Goal: Task Accomplishment & Management: Use online tool/utility

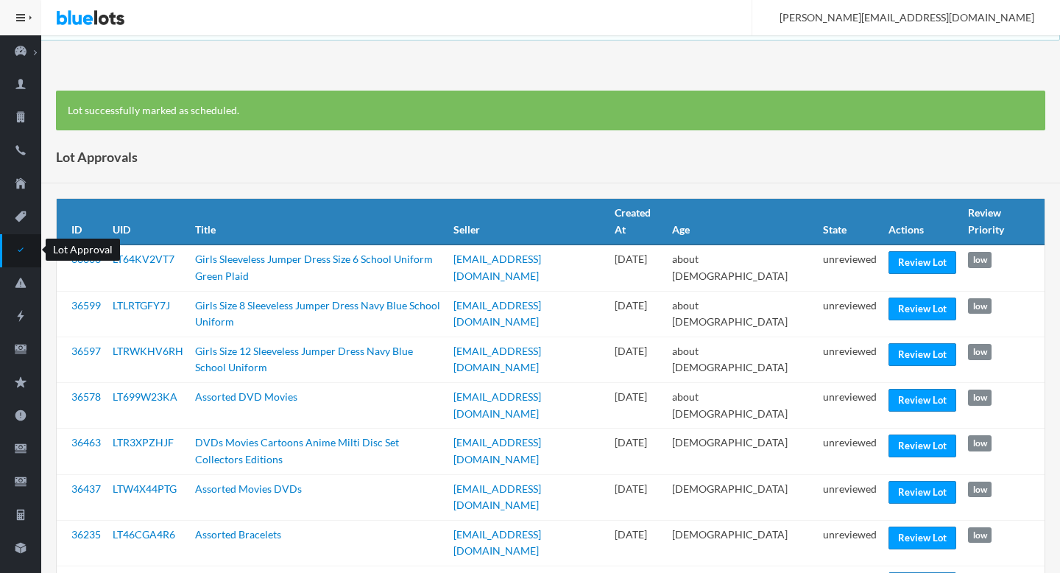
click at [28, 247] on icon "checkmark" at bounding box center [20, 249] width 41 height 13
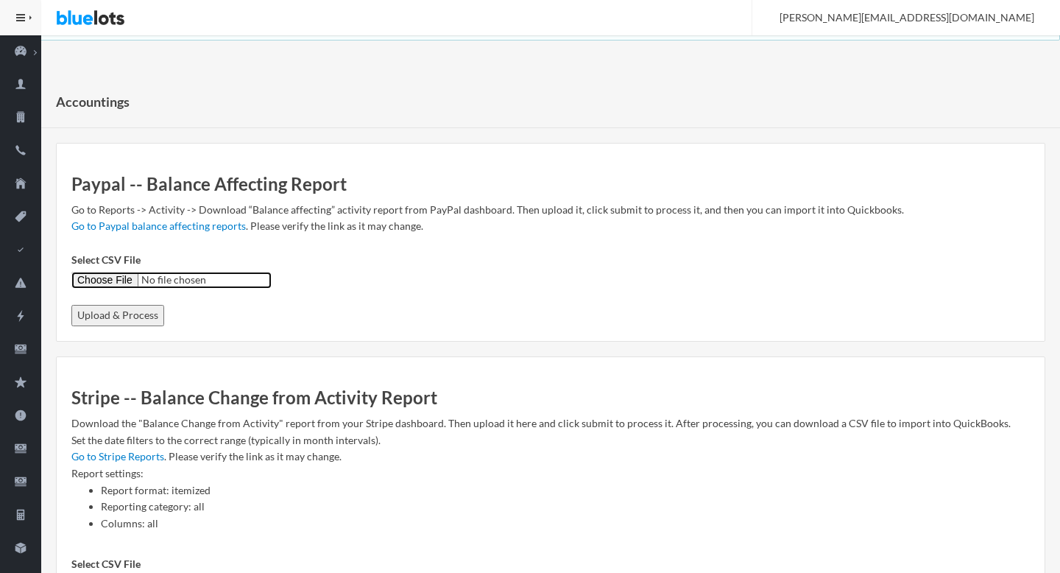
click at [96, 278] on input "Select CSV File" at bounding box center [171, 280] width 200 height 17
type input "C:\fakepath\PayPal.CSV"
click at [107, 315] on input "Upload & Process" at bounding box center [117, 315] width 93 height 21
